Goal: Transaction & Acquisition: Obtain resource

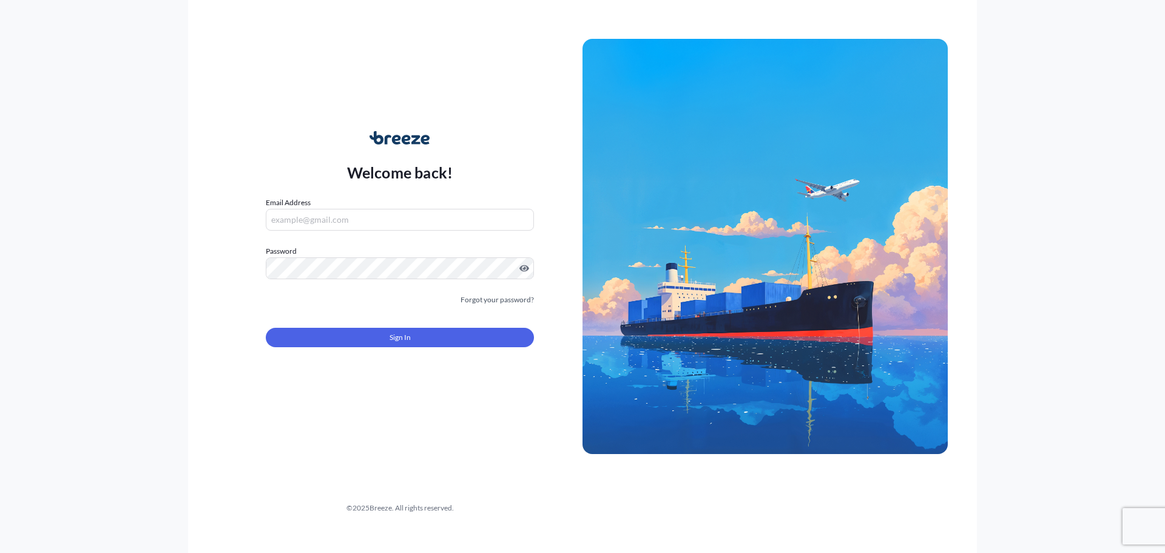
type input "[EMAIL_ADDRESS][DOMAIN_NAME]"
click at [463, 333] on button "Sign In" at bounding box center [400, 337] width 268 height 19
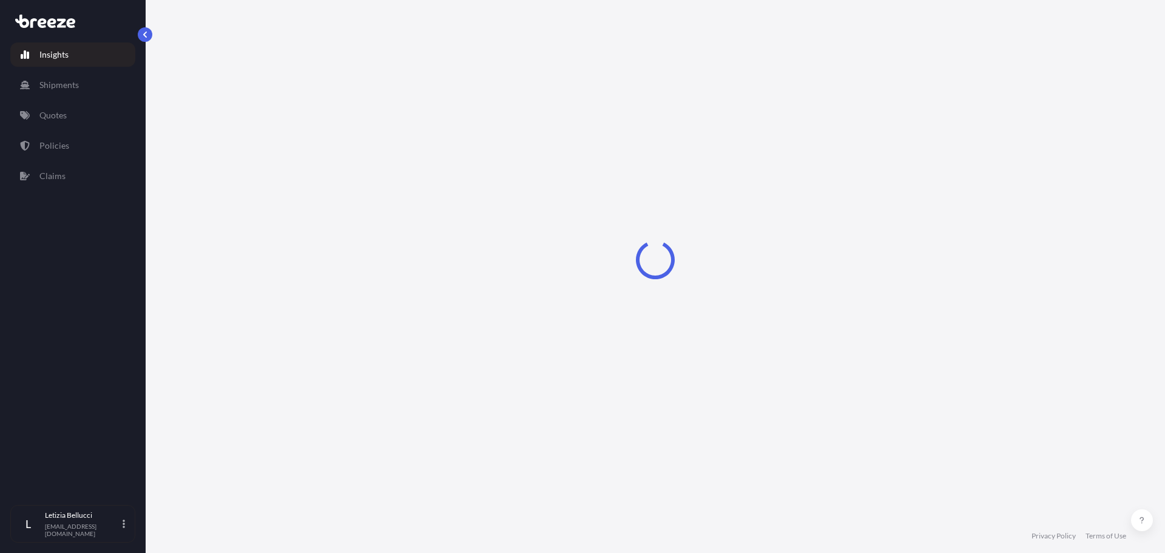
select select "2025"
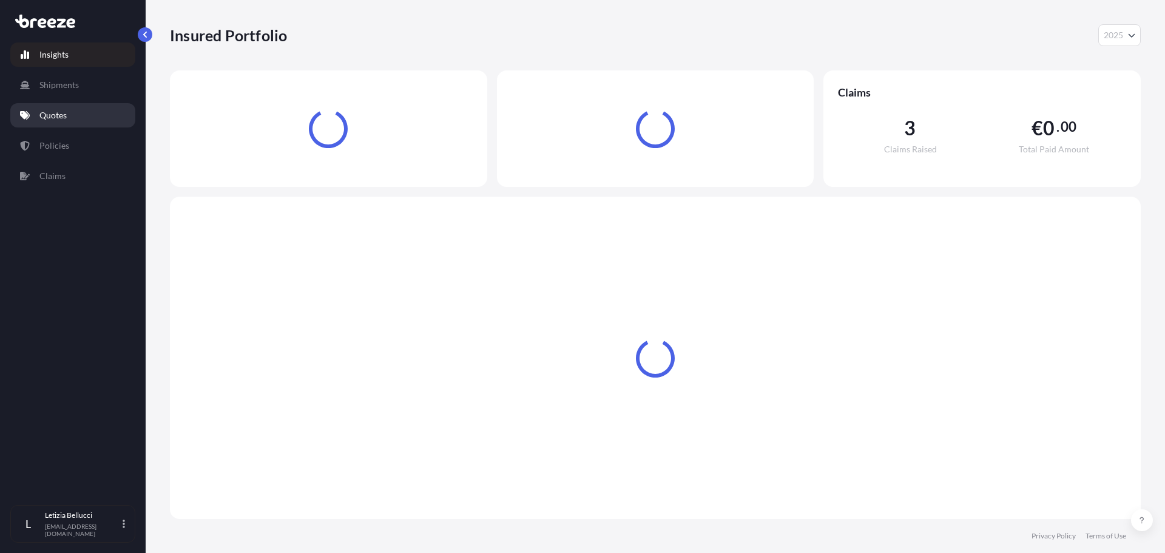
click at [56, 121] on link "Quotes" at bounding box center [72, 115] width 125 height 24
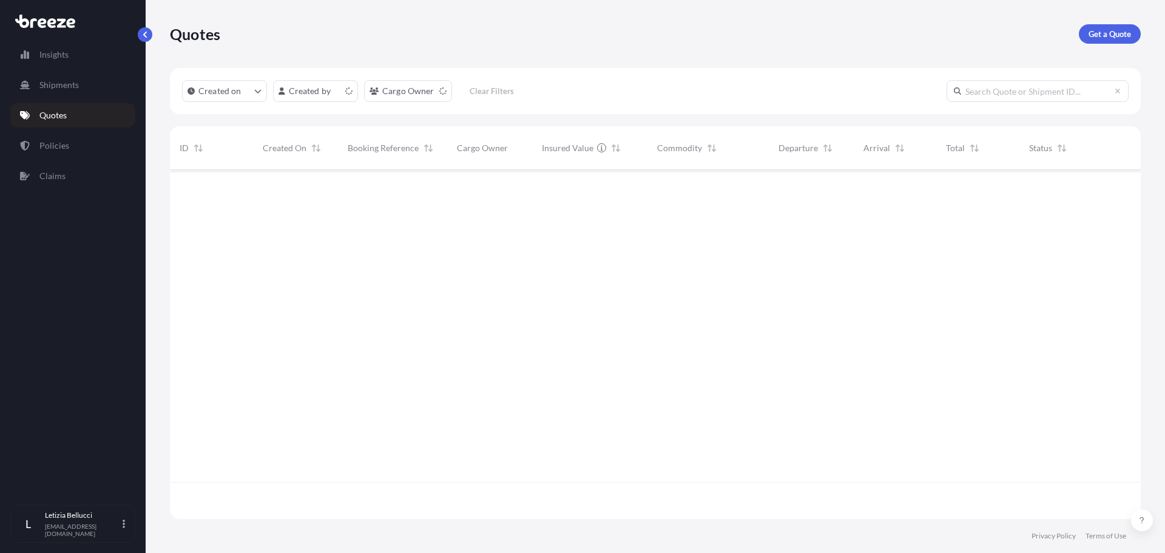
scroll to position [346, 962]
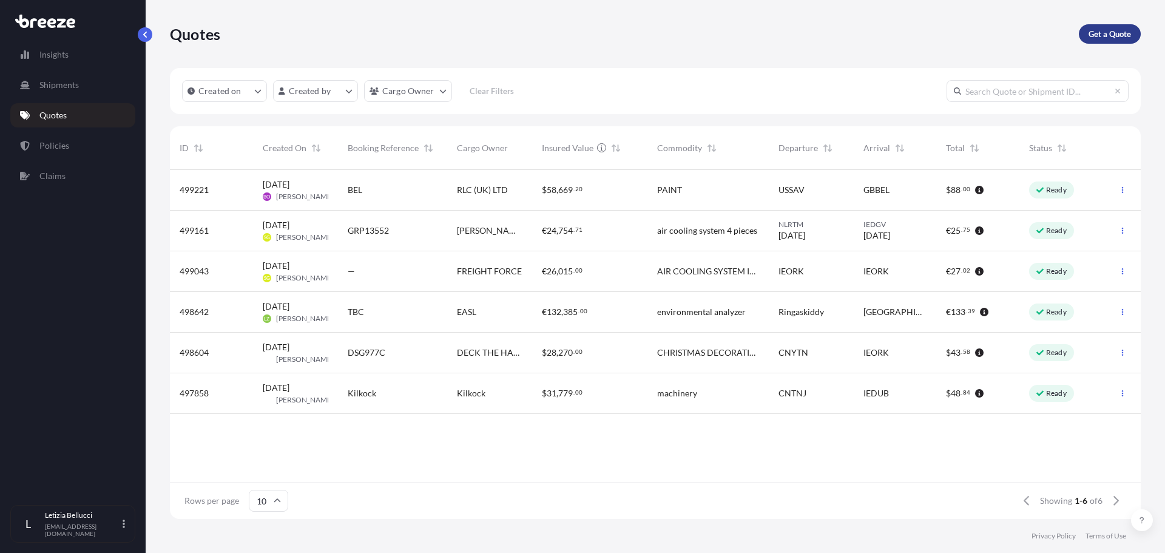
click at [1096, 37] on p "Get a Quote" at bounding box center [1110, 34] width 42 height 12
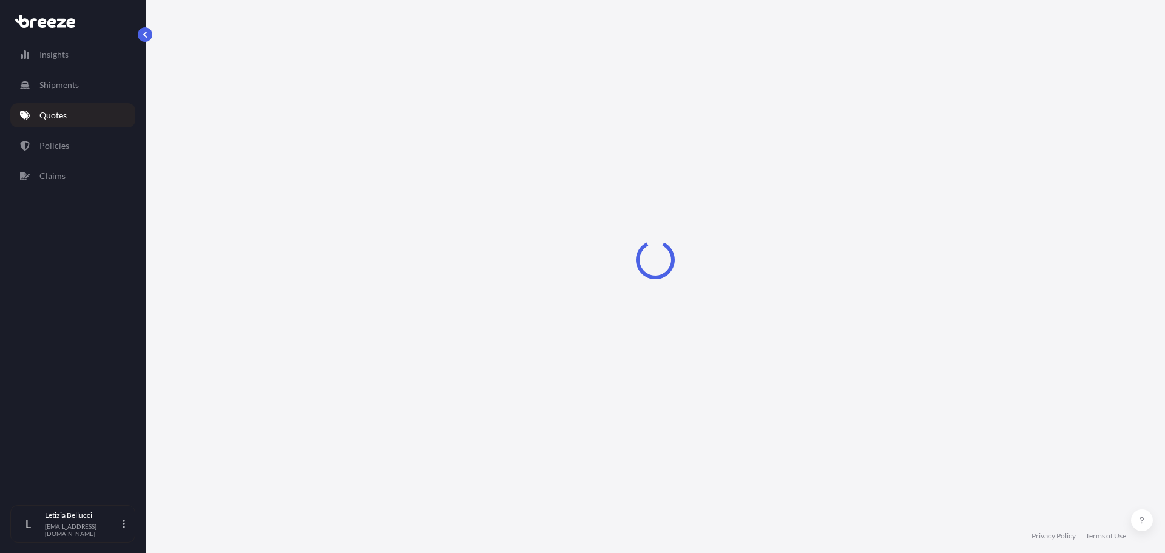
select select "Sea"
select select "1"
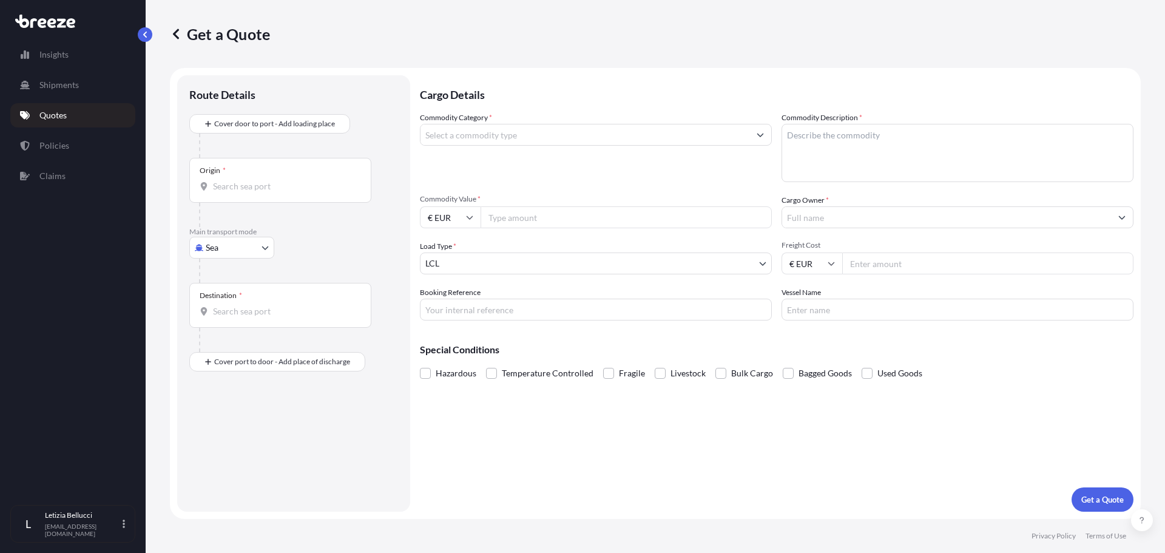
click at [478, 138] on input "Commodity Category *" at bounding box center [584, 135] width 329 height 22
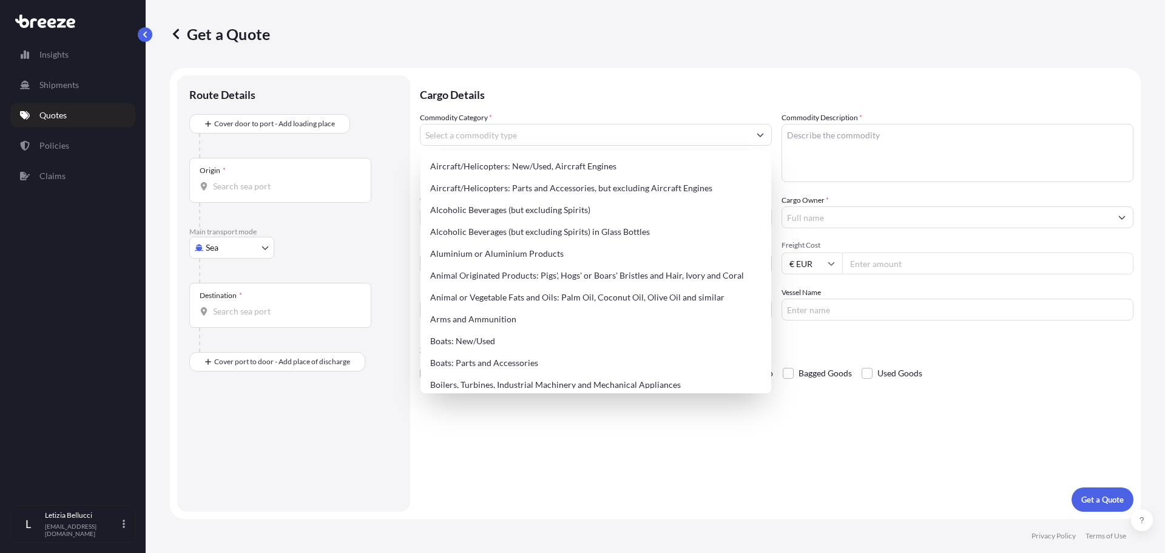
click at [234, 194] on div "Origin *" at bounding box center [280, 180] width 182 height 45
click at [234, 192] on input "Origin *" at bounding box center [284, 186] width 143 height 12
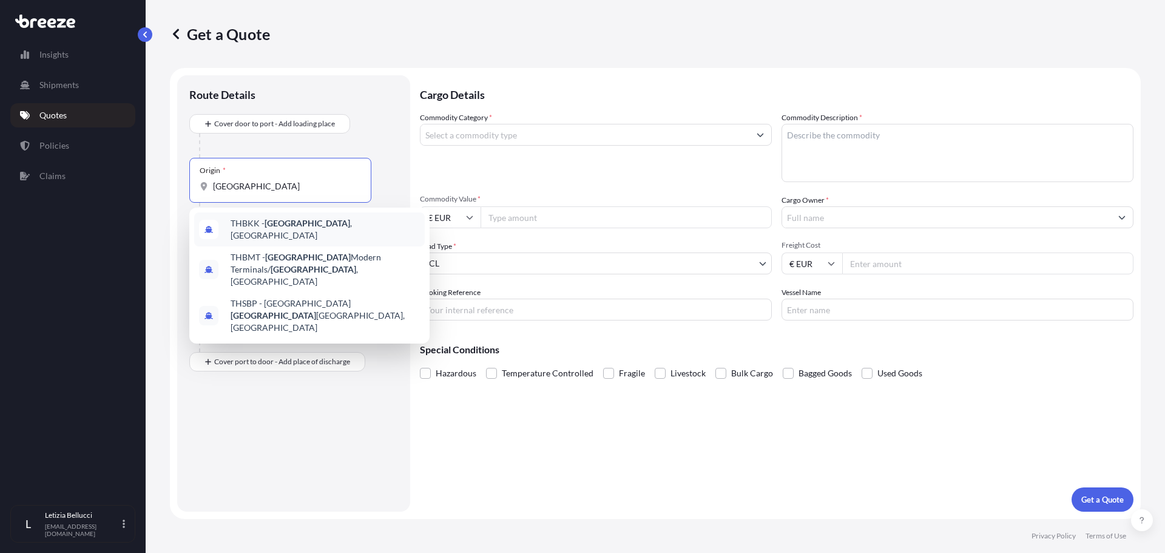
click at [351, 226] on div "THBKK - [GEOGRAPHIC_DATA] , [GEOGRAPHIC_DATA]" at bounding box center [309, 229] width 231 height 34
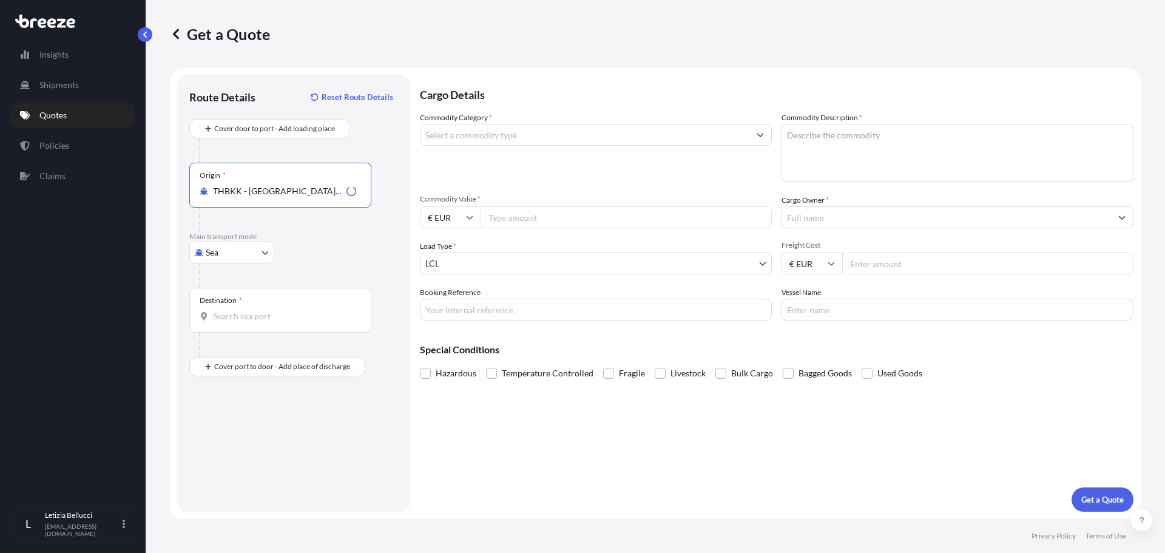
type input "THBKK - [GEOGRAPHIC_DATA], [GEOGRAPHIC_DATA]"
click at [235, 319] on input "Destination *" at bounding box center [284, 316] width 143 height 12
type input "IEDUB - [GEOGRAPHIC_DATA], [GEOGRAPHIC_DATA]"
click at [474, 133] on input "Commodity Category *" at bounding box center [584, 135] width 329 height 22
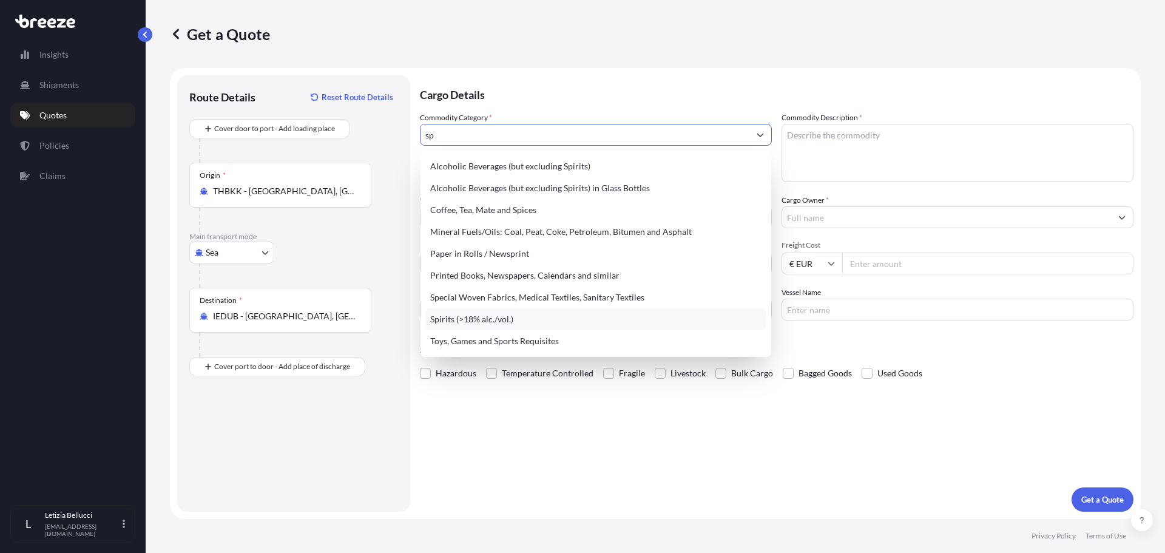
type input "s"
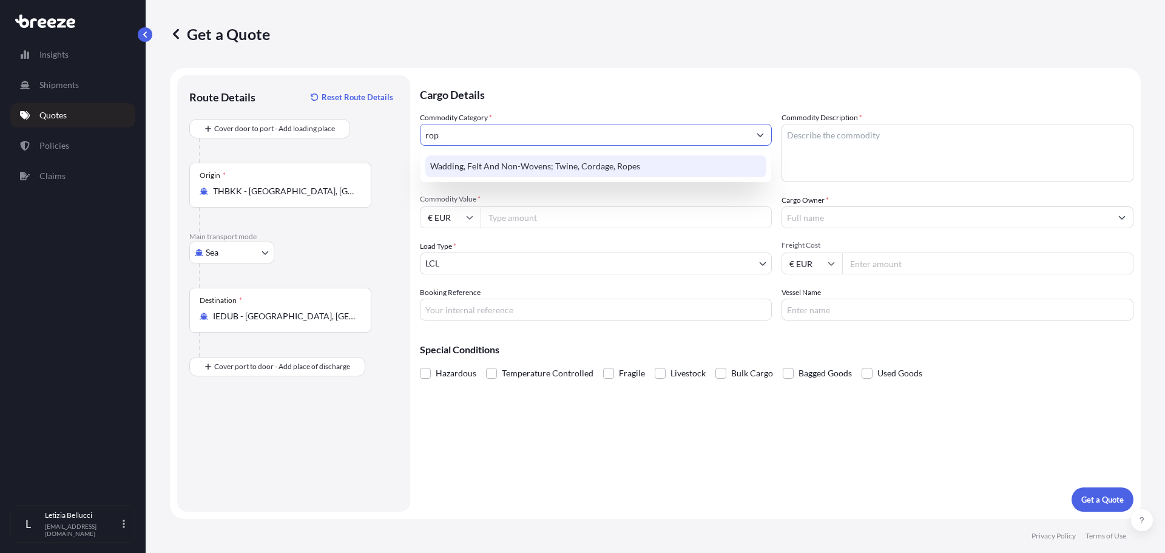
click at [478, 166] on div "Wadding, Felt And Non-Wovens; Twine, Cordage, Ropes" at bounding box center [595, 166] width 341 height 22
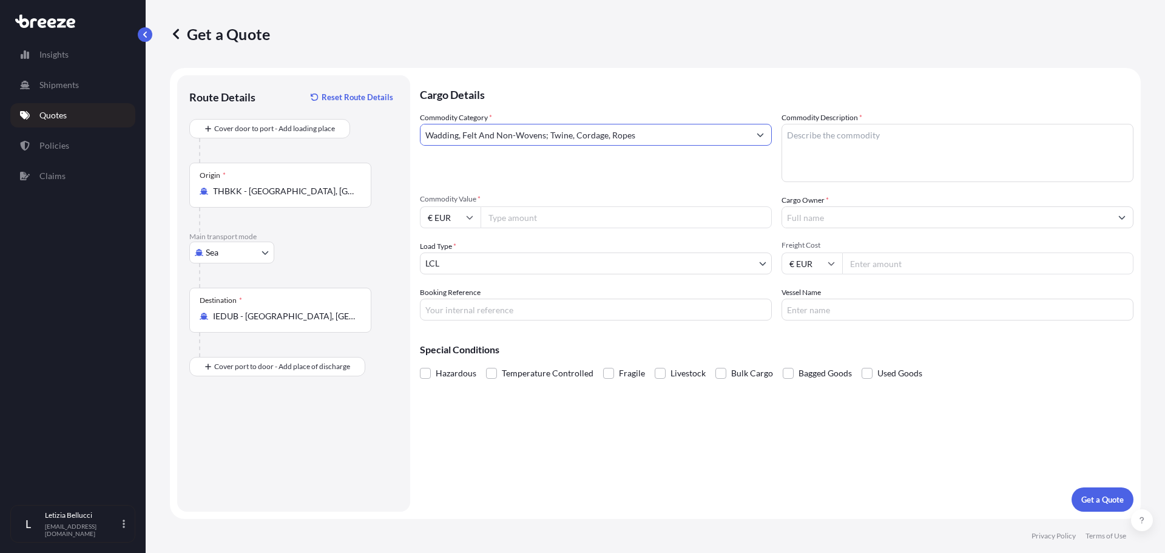
type input "Wadding, Felt And Non-Wovens; Twine, Cordage, Ropes"
click at [871, 130] on textarea "Commodity Description *" at bounding box center [957, 153] width 352 height 58
click at [830, 124] on textarea "Commodity Description *" at bounding box center [957, 153] width 352 height 58
click at [827, 138] on textarea "Commodity Description *" at bounding box center [957, 153] width 352 height 58
type textarea "FISHING TACKLES"
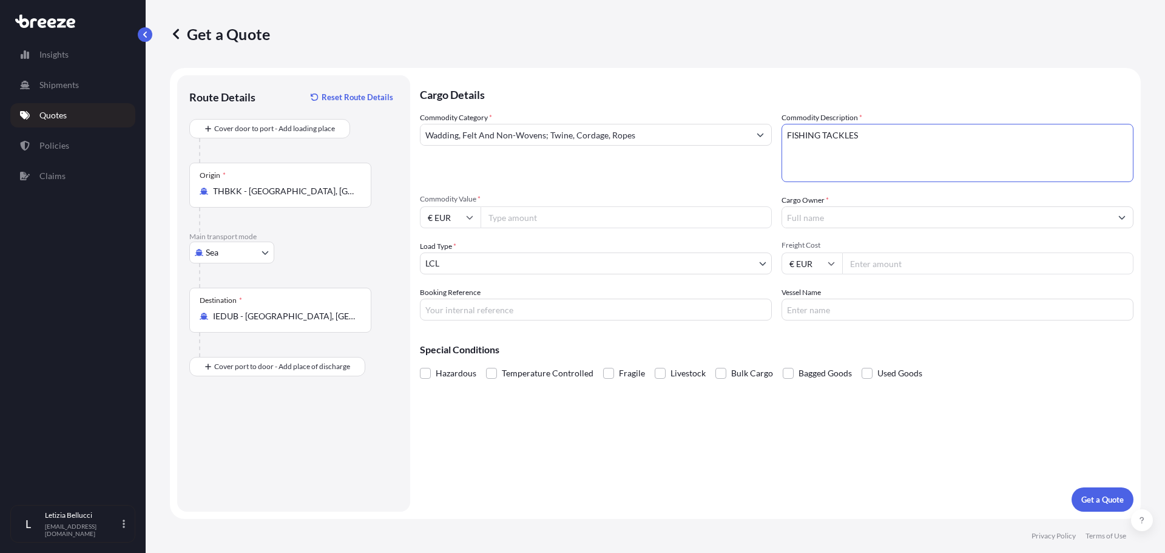
click at [510, 219] on input "Commodity Value *" at bounding box center [626, 217] width 291 height 22
click at [473, 221] on input "€ EUR" at bounding box center [450, 217] width 61 height 22
click at [449, 306] on div "$ USD" at bounding box center [450, 301] width 51 height 23
type input "$ USD"
click at [501, 218] on input "Commodity Value *" at bounding box center [626, 217] width 291 height 22
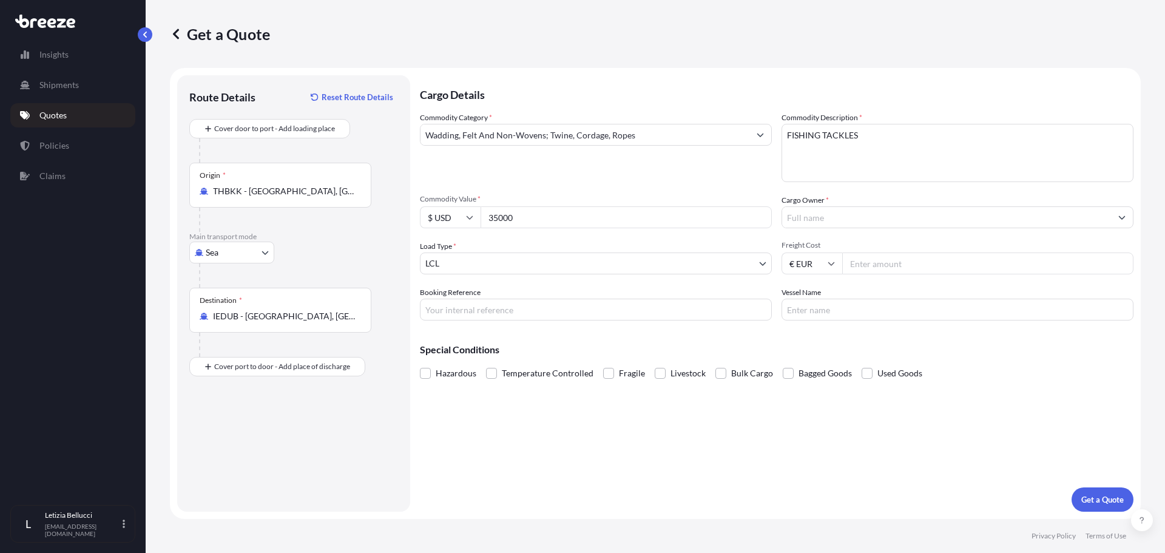
type input "35000"
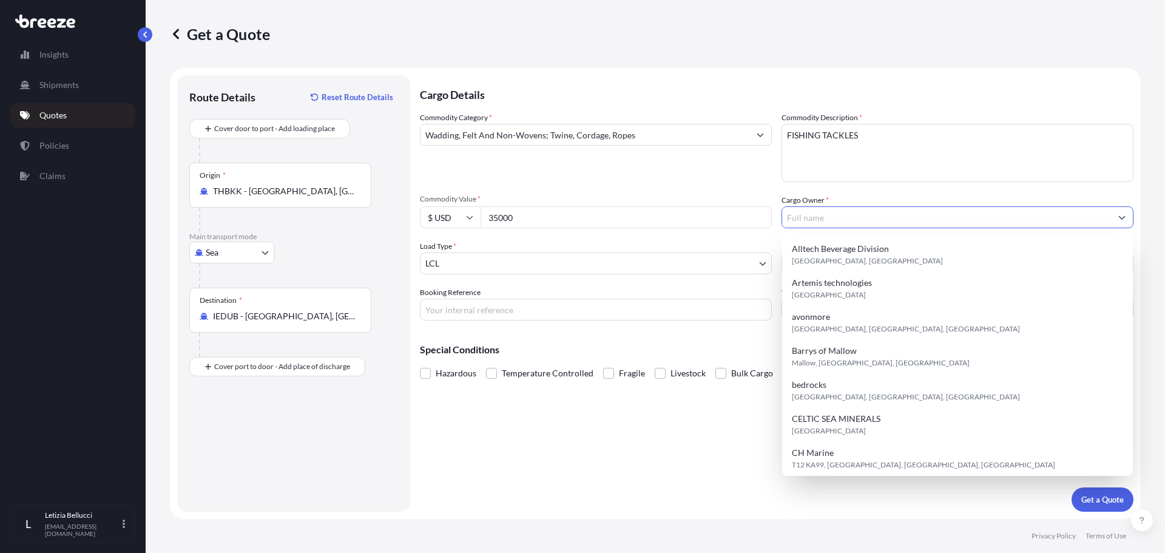
paste input "Castlecords Ltd"
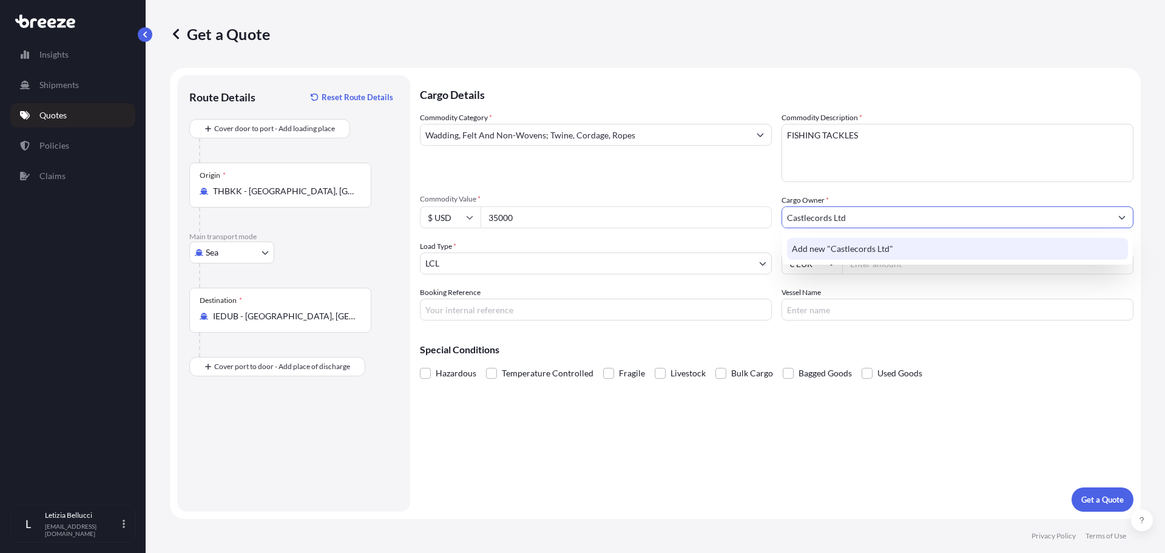
click at [849, 245] on span "Add new "Castlecords Ltd"" at bounding box center [842, 249] width 101 height 12
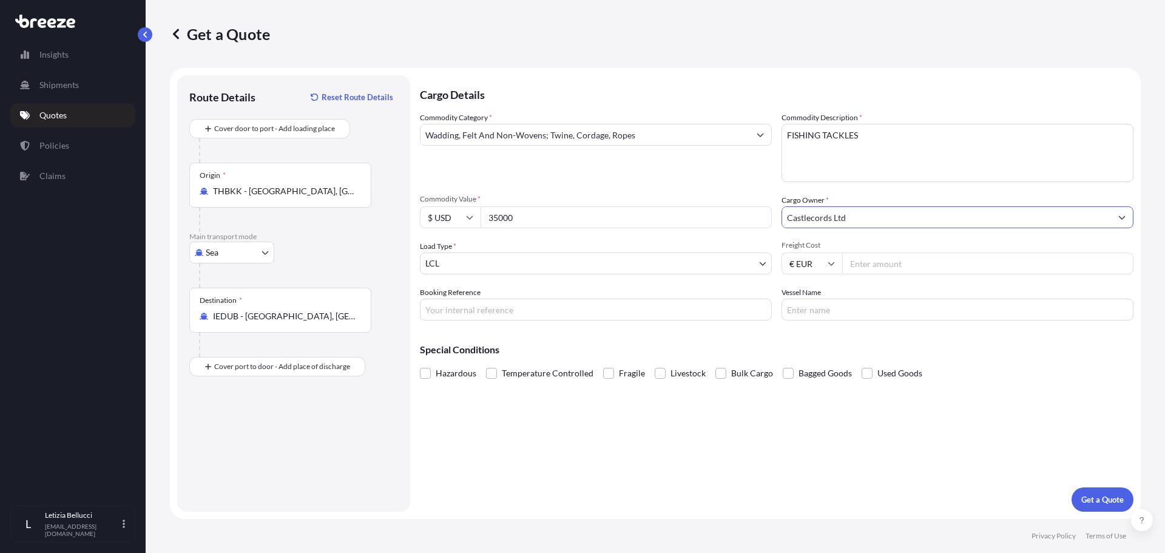
type input "Castlecords Ltd"
click at [520, 264] on body "15 options available. 0 options available. 1 option available. Insights Shipmen…" at bounding box center [582, 276] width 1165 height 553
click at [503, 268] on body "0 options available. 1 option available. Insights Shipments Quotes Policies Cla…" at bounding box center [582, 276] width 1165 height 553
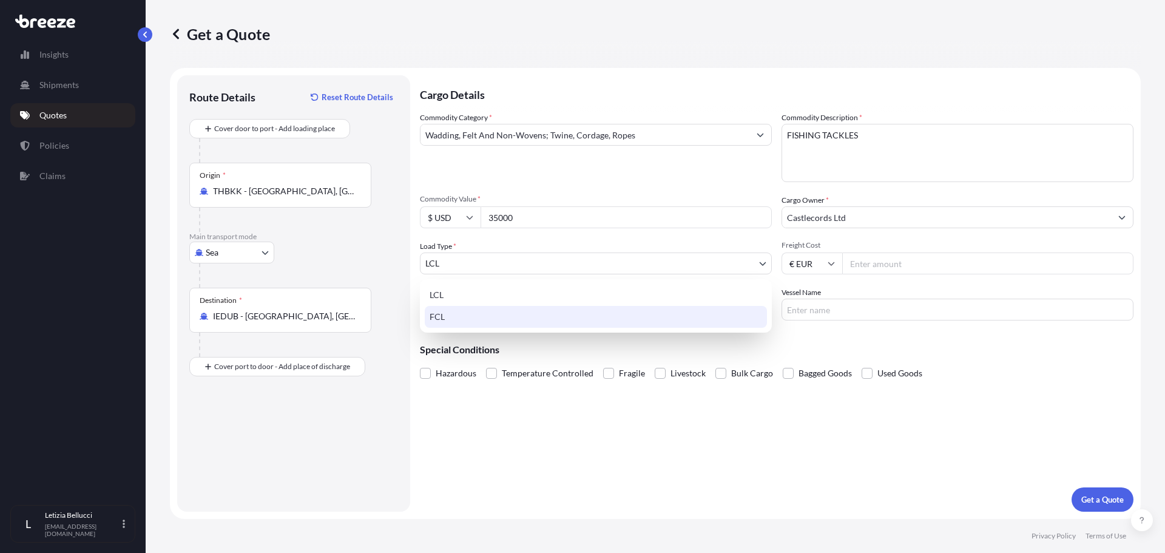
click at [470, 319] on div "FCL" at bounding box center [596, 317] width 342 height 22
select select "2"
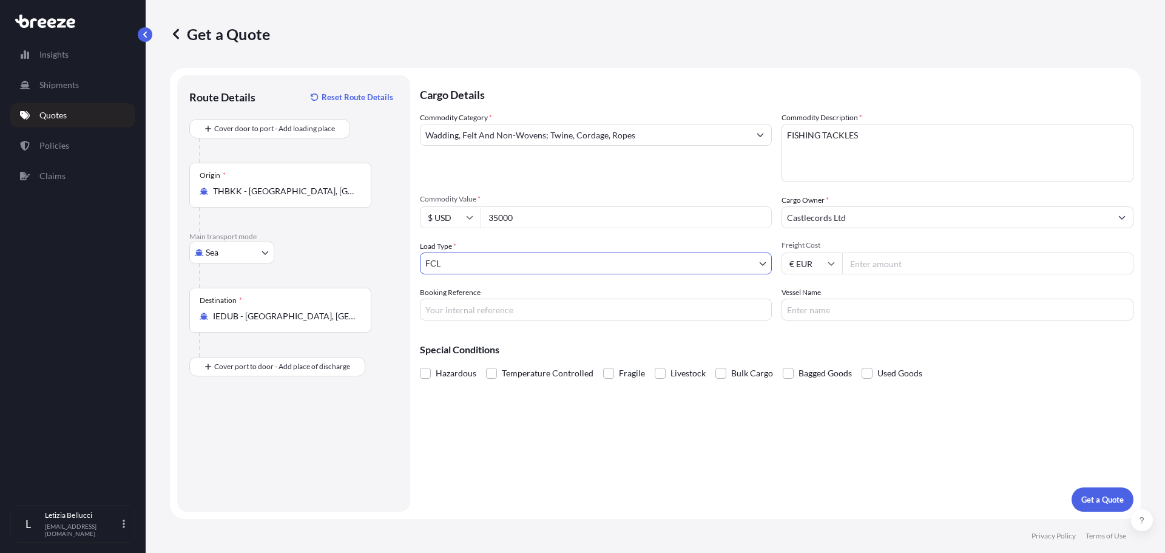
click at [895, 265] on input "Freight Cost" at bounding box center [987, 263] width 291 height 22
click at [841, 257] on input "€ EUR" at bounding box center [811, 263] width 61 height 22
click at [808, 346] on div "$ USD" at bounding box center [811, 347] width 51 height 23
type input "$ USD"
click at [885, 268] on input "Freight Cost" at bounding box center [987, 263] width 291 height 22
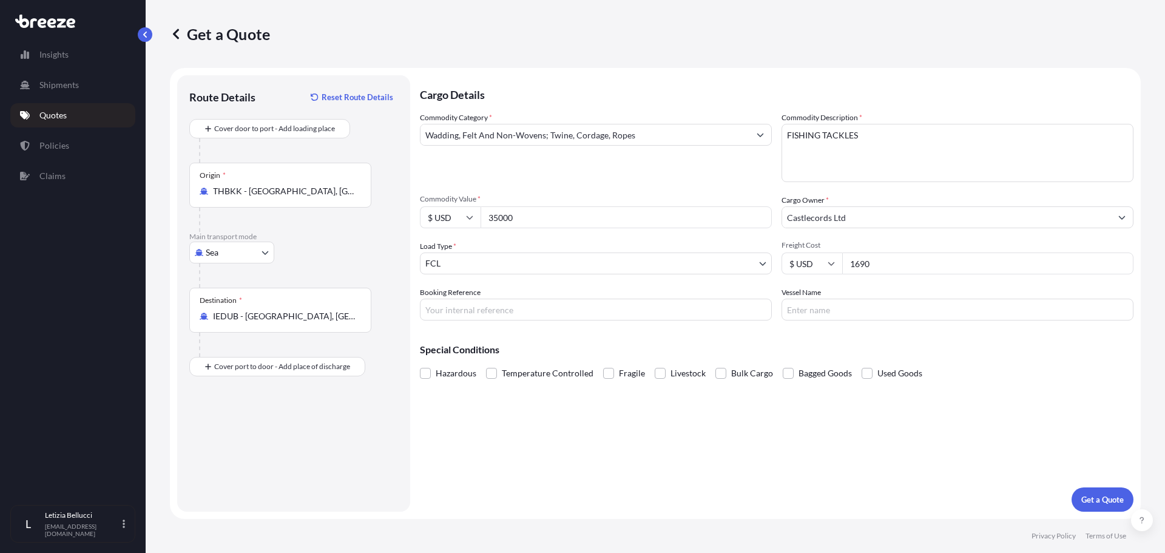
type input "1690"
click at [538, 311] on input "Booking Reference" at bounding box center [596, 310] width 352 height 22
type input "N"
type input "TCB"
click at [815, 309] on input "Vessel Name" at bounding box center [957, 310] width 352 height 22
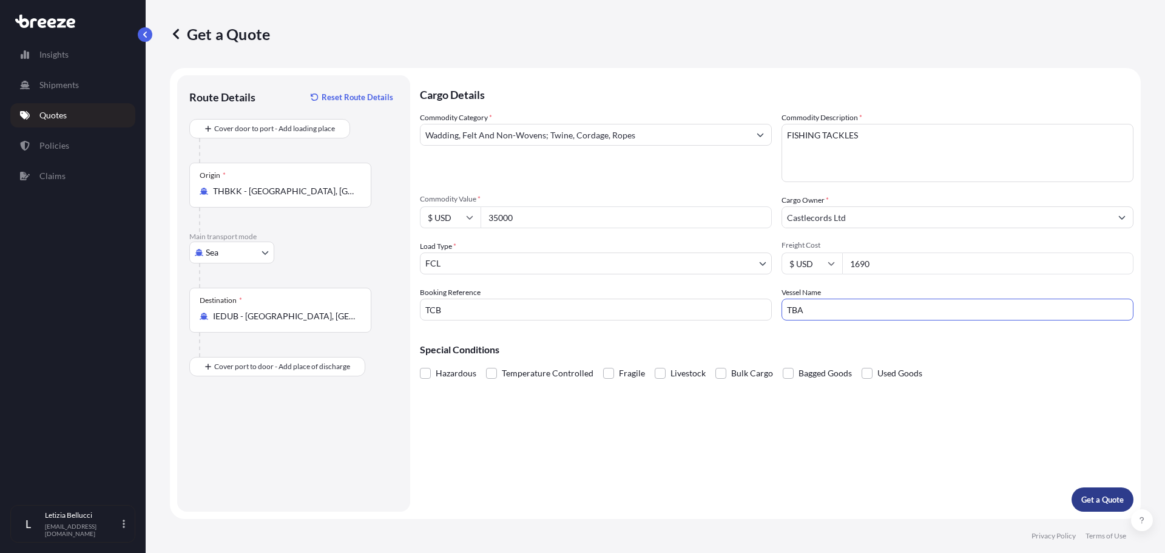
type input "TBA"
click at [1085, 491] on button "Get a Quote" at bounding box center [1103, 499] width 62 height 24
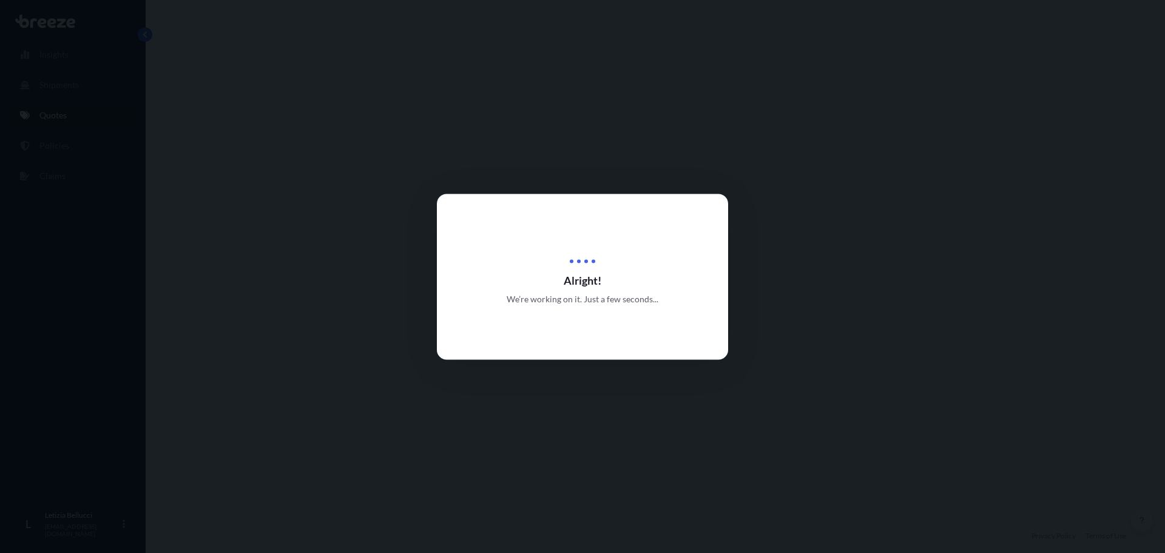
select select "Sea"
select select "2"
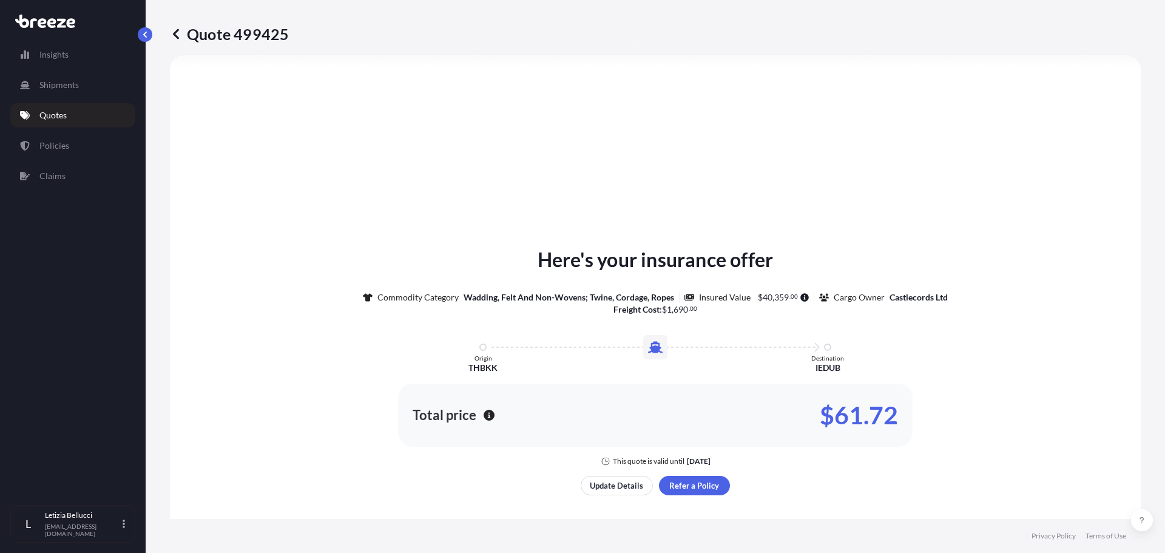
scroll to position [365, 0]
